Goal: Task Accomplishment & Management: Complete application form

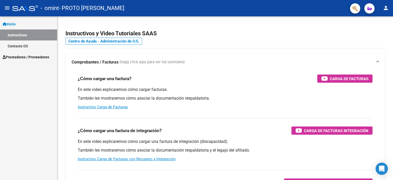
scroll to position [7748, 0]
click at [27, 59] on span "Prestadores / Proveedores" at bounding box center [26, 57] width 47 height 6
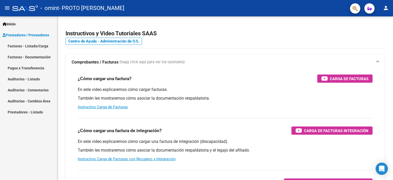
click at [35, 45] on link "Facturas - Listado/Carga" at bounding box center [28, 45] width 57 height 11
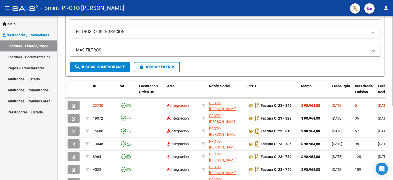
scroll to position [84, 0]
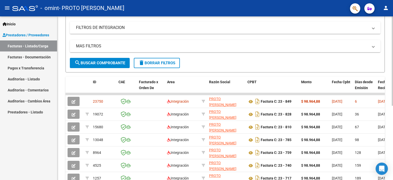
click at [389, 86] on div "Video tutorial PRESTADORES -> Listado de CPBTs Emitidos por Prestadores / Prove…" at bounding box center [225, 81] width 337 height 296
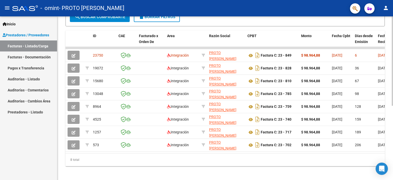
scroll to position [131, 0]
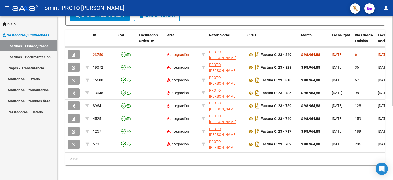
click at [390, 112] on div "Video tutorial PRESTADORES -> Listado de CPBTs Emitidos por Prestadores / Prove…" at bounding box center [225, 34] width 337 height 296
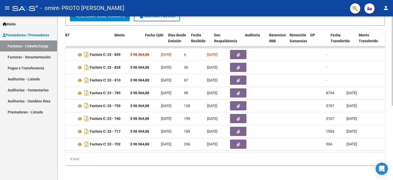
scroll to position [0, 191]
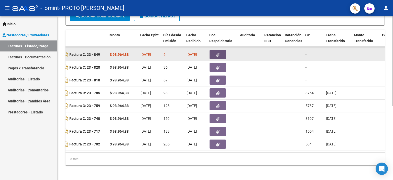
click at [215, 52] on button "button" at bounding box center [217, 54] width 16 height 9
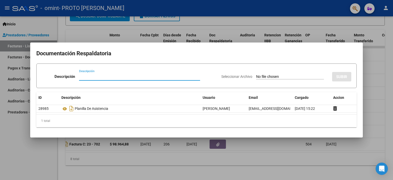
click at [251, 20] on div at bounding box center [196, 90] width 393 height 180
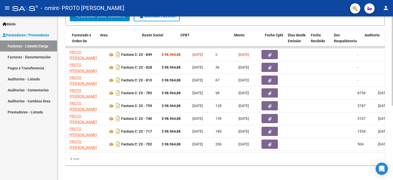
scroll to position [0, 0]
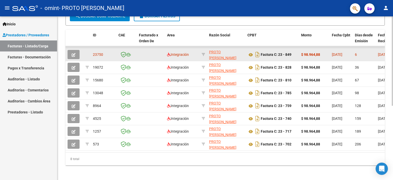
click at [73, 52] on span "button" at bounding box center [74, 54] width 4 height 5
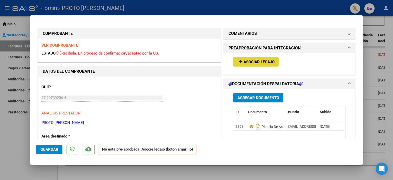
click at [256, 60] on span "Asociar Legajo" at bounding box center [258, 62] width 31 height 5
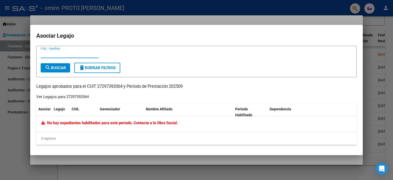
click at [351, 20] on div at bounding box center [196, 90] width 393 height 180
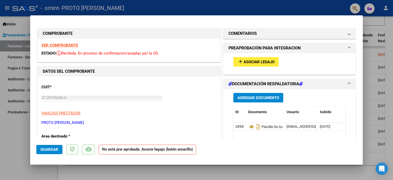
click at [258, 60] on span "Asociar Legajo" at bounding box center [258, 62] width 31 height 5
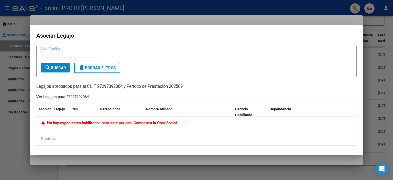
click at [372, 43] on div at bounding box center [196, 90] width 393 height 180
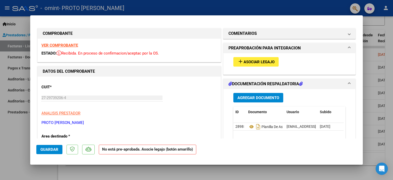
click at [374, 21] on div at bounding box center [196, 90] width 393 height 180
type input "$ 0,00"
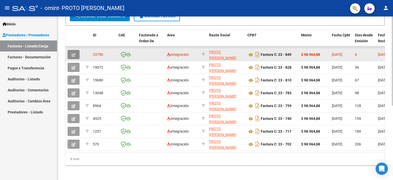
click at [72, 51] on button "button" at bounding box center [73, 54] width 12 height 9
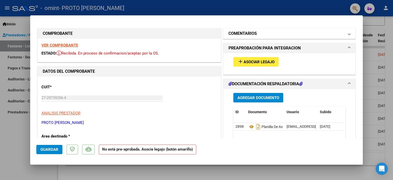
click at [348, 33] on span at bounding box center [349, 33] width 2 height 6
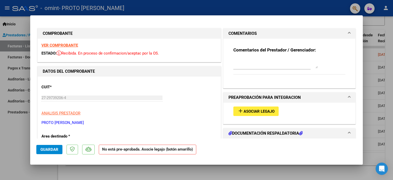
click at [248, 64] on textarea at bounding box center [275, 63] width 84 height 10
click at [348, 31] on span at bounding box center [349, 33] width 2 height 6
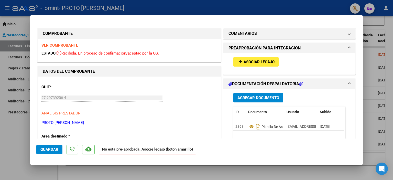
click at [260, 60] on span "Asociar Legajo" at bounding box center [258, 62] width 31 height 5
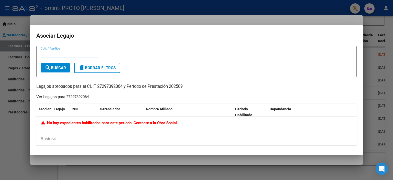
click at [343, 19] on div at bounding box center [196, 90] width 393 height 180
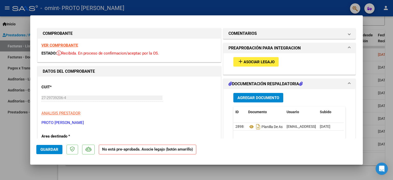
click at [135, 151] on strong "No está pre-aprobada. Asocie legajo (botón amarillo)" at bounding box center [147, 149] width 97 height 10
click at [373, 21] on div at bounding box center [196, 90] width 393 height 180
type input "$ 0,00"
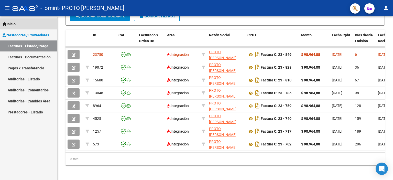
click at [13, 22] on span "Inicio" at bounding box center [9, 24] width 13 height 6
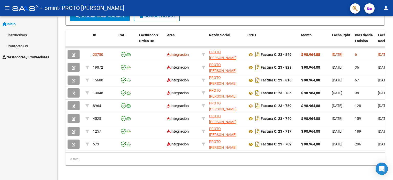
click at [19, 44] on link "Contacto OS" at bounding box center [28, 45] width 57 height 11
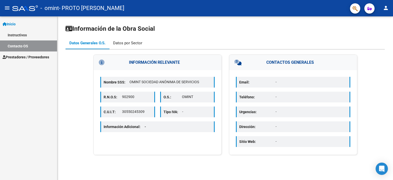
click at [131, 42] on div "Datos por Sector" at bounding box center [127, 43] width 29 height 6
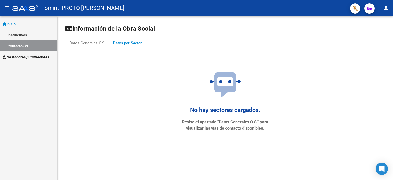
click at [31, 56] on span "Prestadores / Proveedores" at bounding box center [26, 57] width 47 height 6
